Goal: Submit feedback/report problem

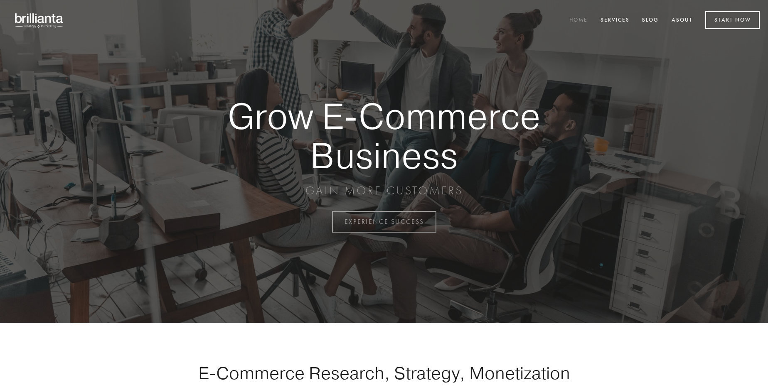
scroll to position [2178, 0]
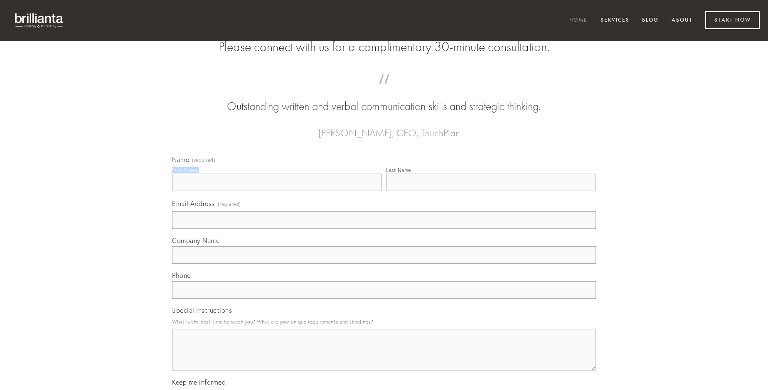
type input "[PERSON_NAME]"
click at [491, 191] on input "Last Name" at bounding box center [491, 182] width 210 height 17
type input "[PERSON_NAME]"
click at [384, 229] on input "Email Address (required)" at bounding box center [384, 220] width 424 height 17
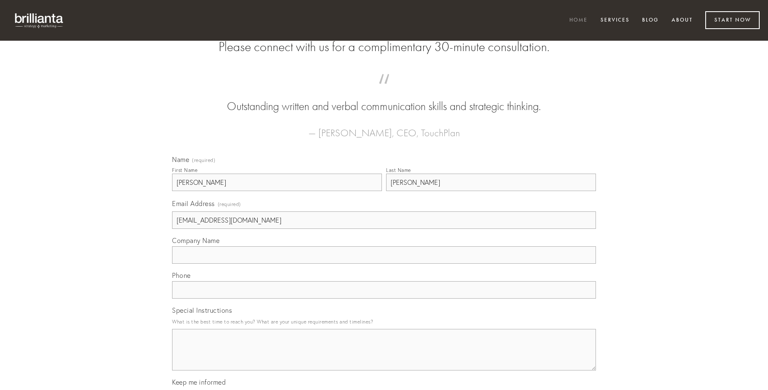
type input "[EMAIL_ADDRESS][DOMAIN_NAME]"
click at [384, 264] on input "Company Name" at bounding box center [384, 254] width 424 height 17
type input "tutis"
click at [384, 299] on input "text" at bounding box center [384, 289] width 424 height 17
click at [384, 357] on textarea "Special Instructions" at bounding box center [384, 350] width 424 height 42
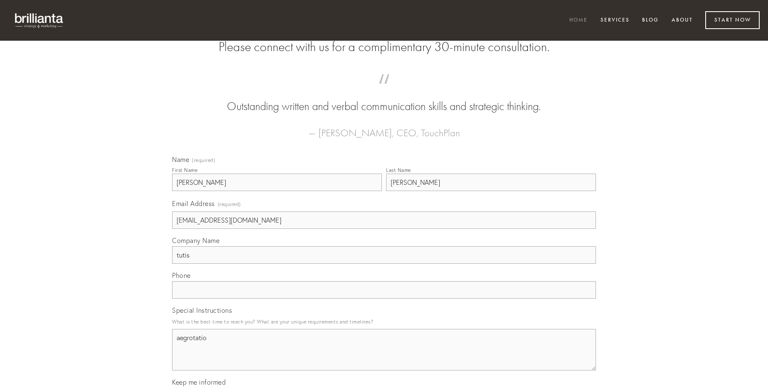
type textarea "aegrotatio"
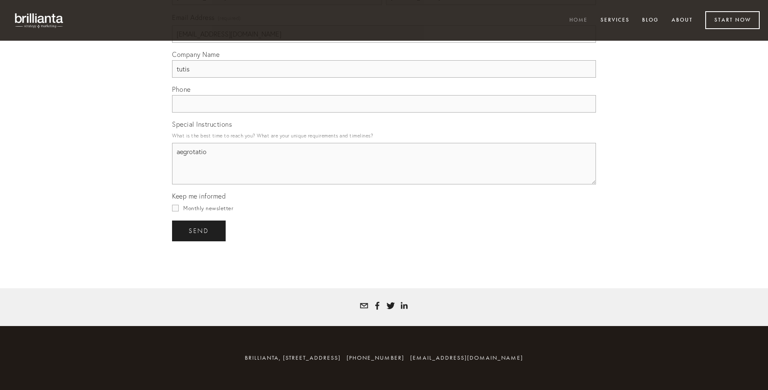
click at [199, 231] on span "send" at bounding box center [199, 230] width 20 height 7
